Goal: Task Accomplishment & Management: Use online tool/utility

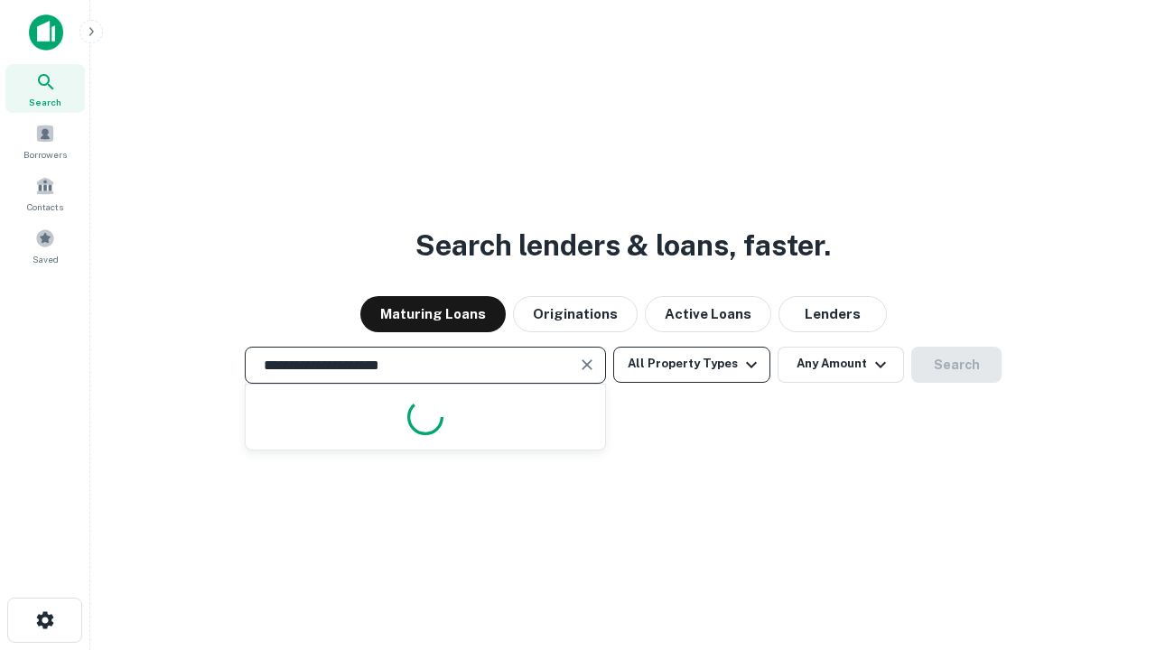
click at [692, 364] on button "All Property Types" at bounding box center [691, 365] width 157 height 36
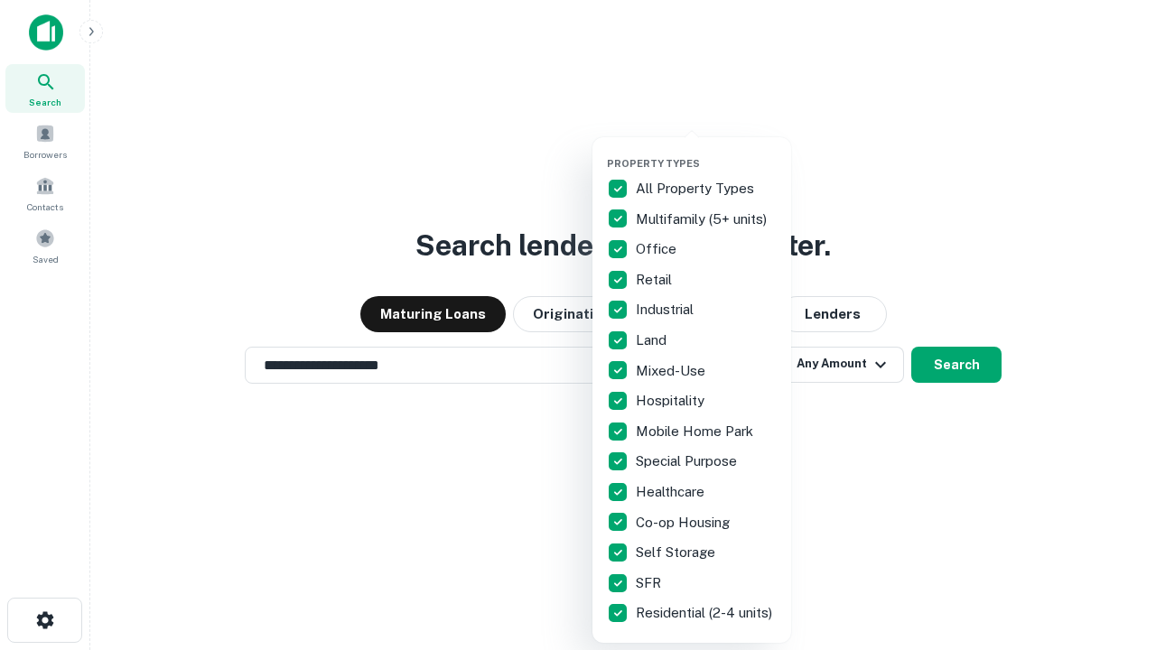
type input "**********"
click at [706, 152] on button "button" at bounding box center [706, 152] width 199 height 1
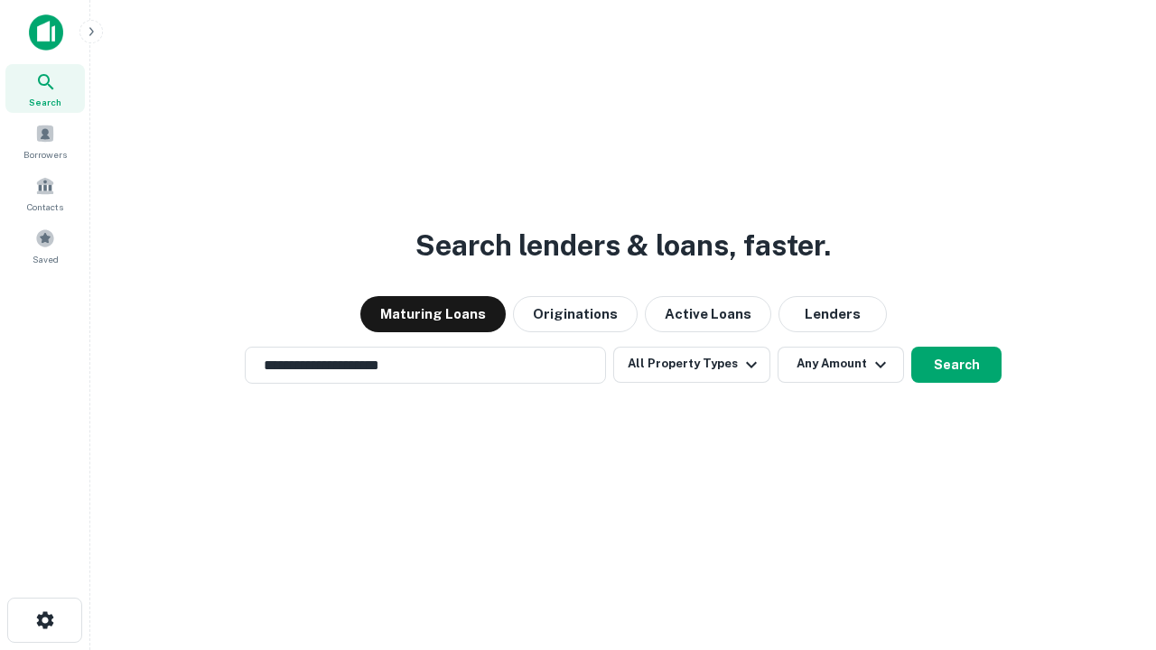
scroll to position [11, 218]
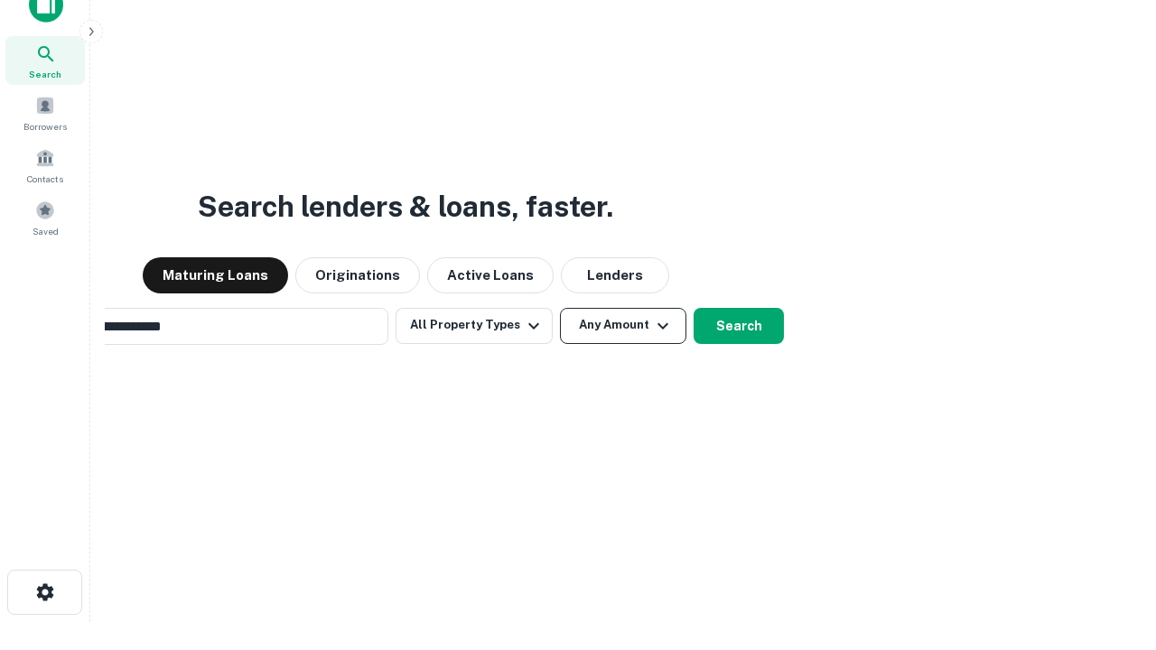
click at [560, 308] on button "Any Amount" at bounding box center [623, 326] width 126 height 36
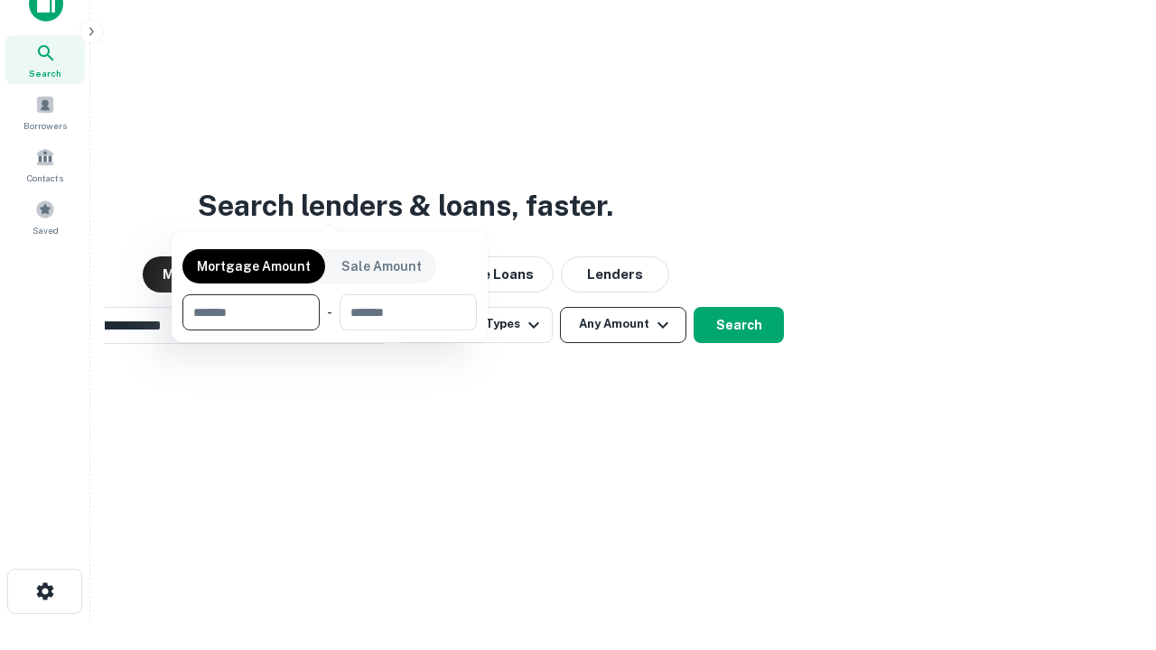
scroll to position [130, 511]
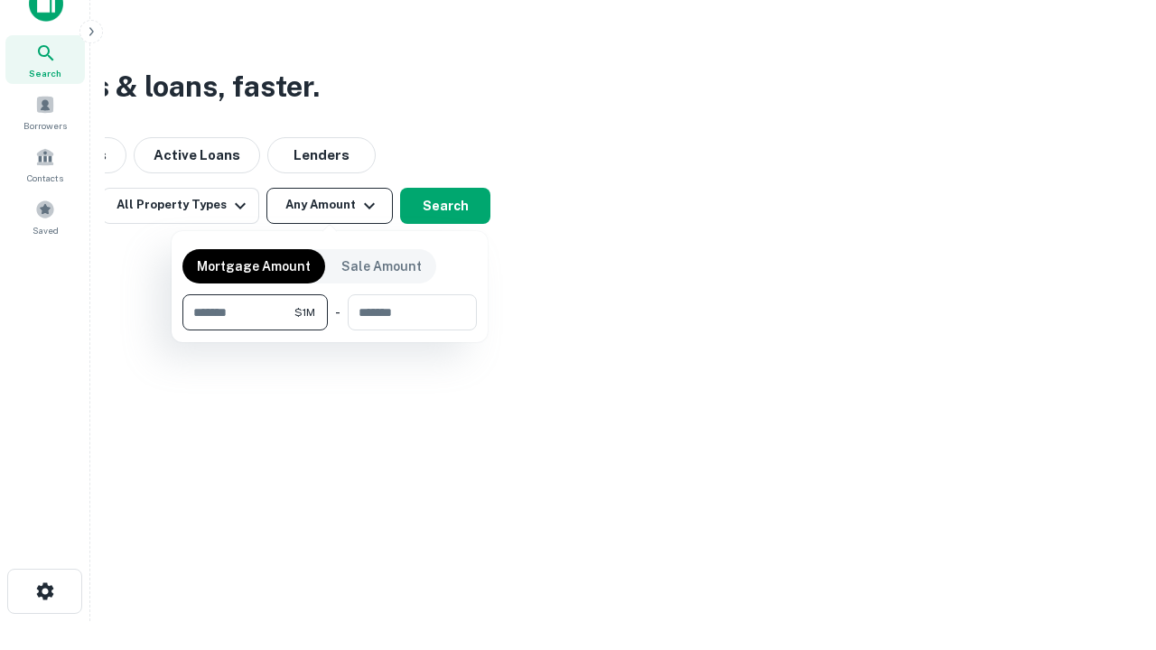
type input "*******"
click at [330, 331] on button "button" at bounding box center [329, 331] width 294 height 1
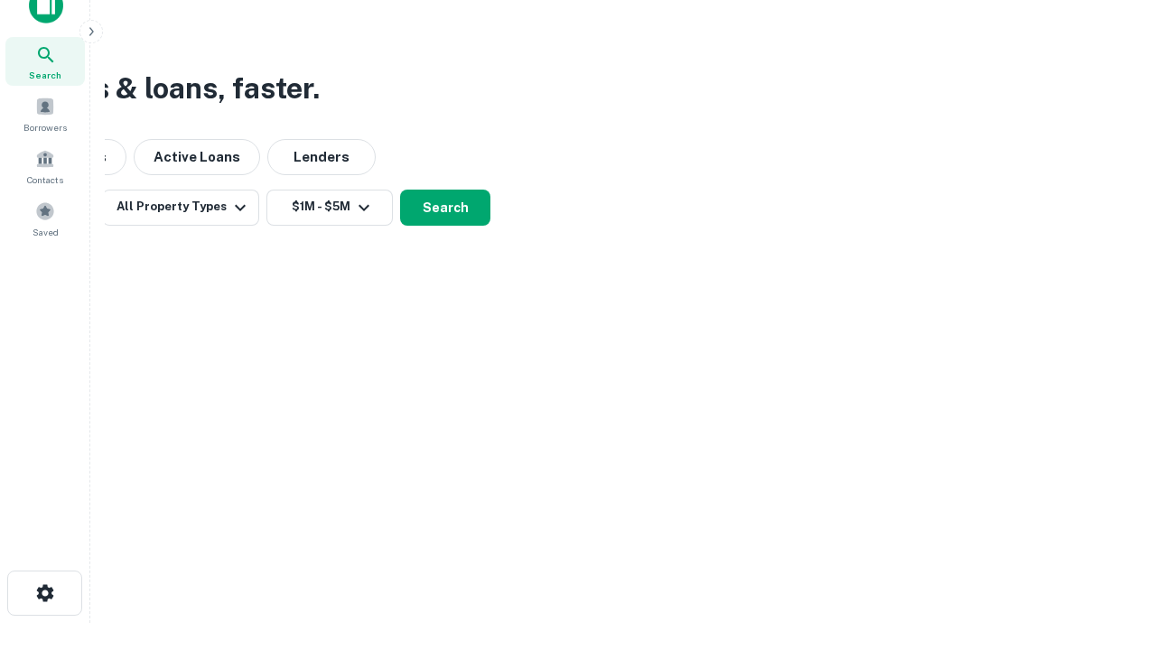
scroll to position [11, 333]
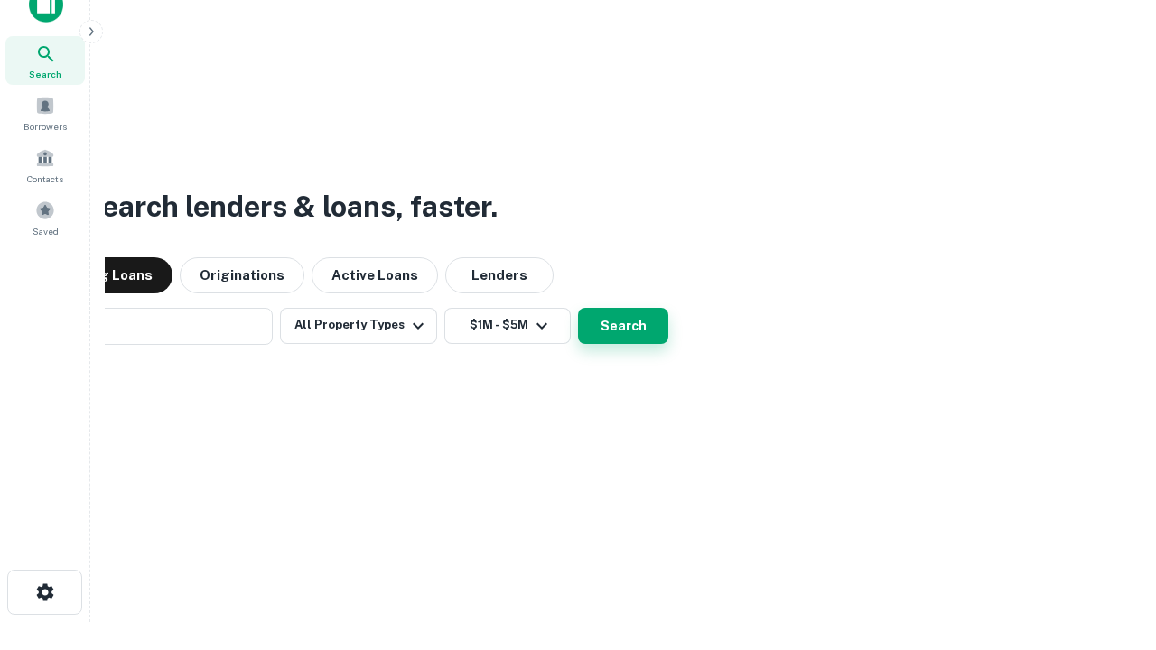
click at [578, 308] on button "Search" at bounding box center [623, 326] width 90 height 36
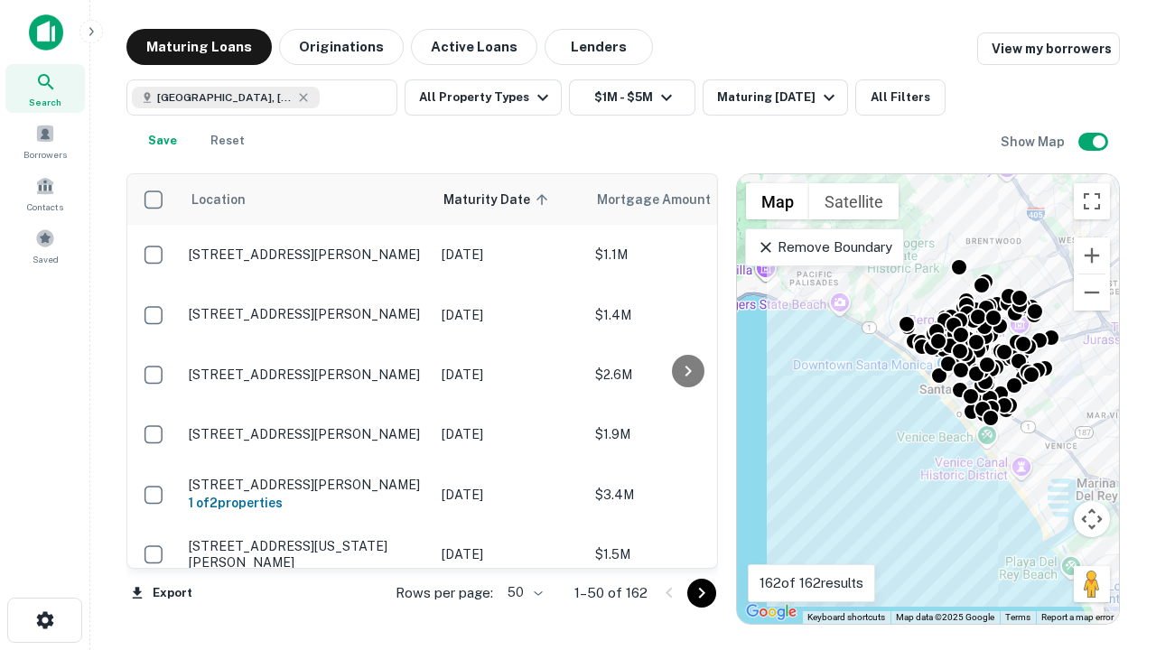
click at [522, 592] on body "Search Borrowers Contacts Saved Maturing Loans Originations Active Loans Lender…" at bounding box center [578, 325] width 1156 height 650
click at [523, 547] on li "25" at bounding box center [523, 547] width 52 height 33
